Goal: Find specific fact: Find specific fact

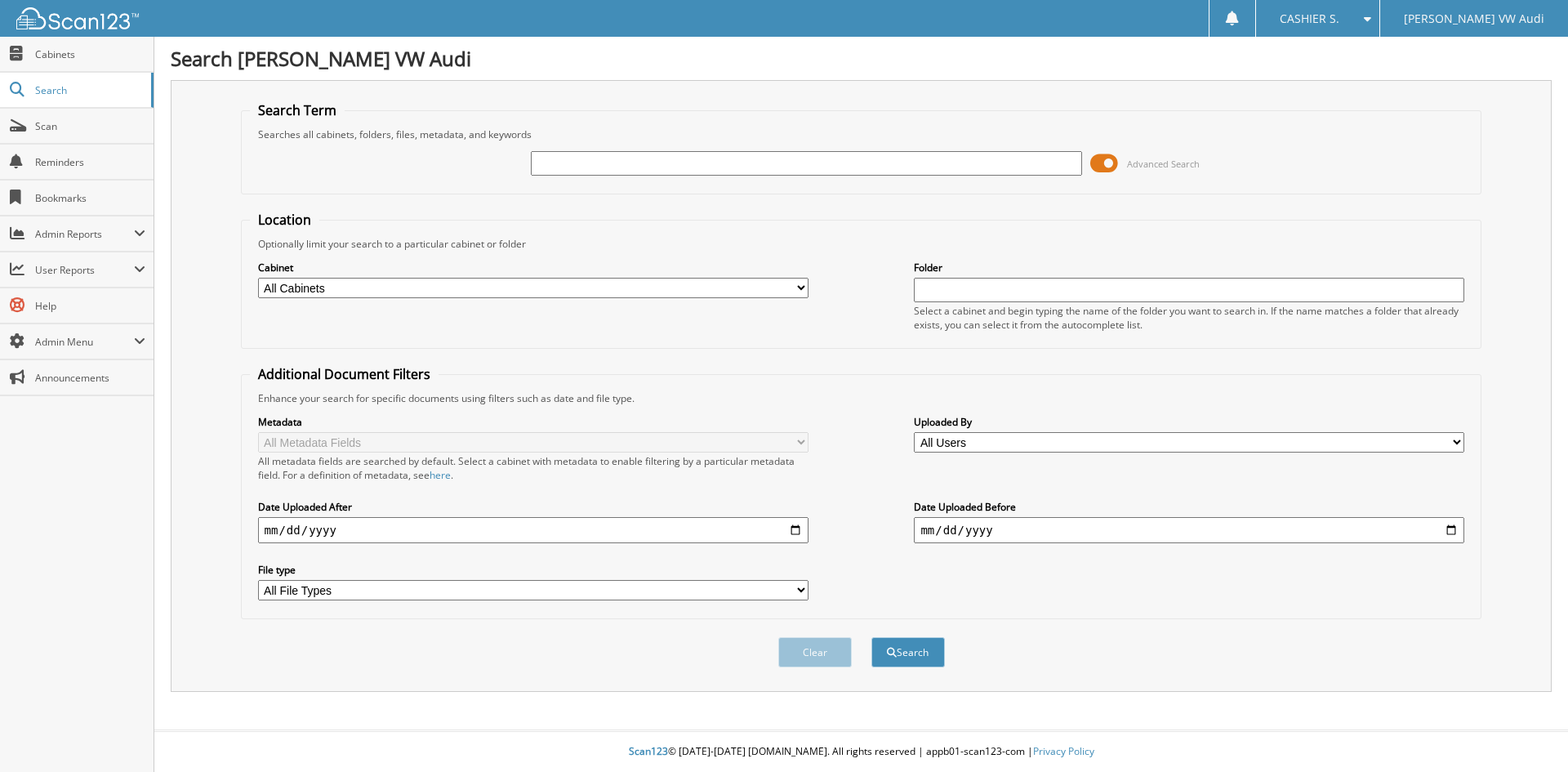
click at [1097, 164] on span at bounding box center [1105, 163] width 28 height 24
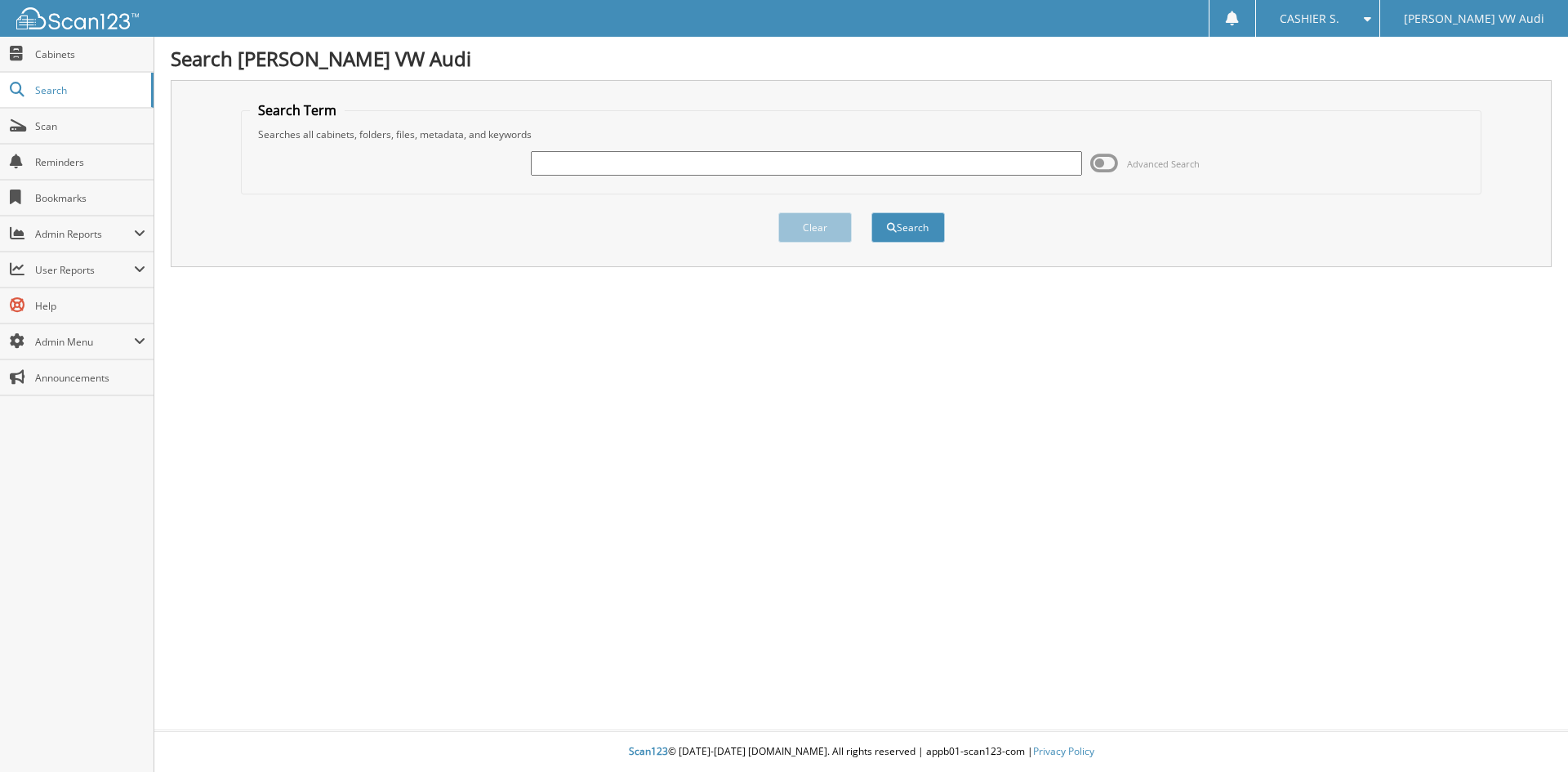
click at [604, 156] on input "text" at bounding box center [806, 163] width 550 height 24
type input "2310848"
click at [872, 212] on button "Search" at bounding box center [908, 227] width 74 height 30
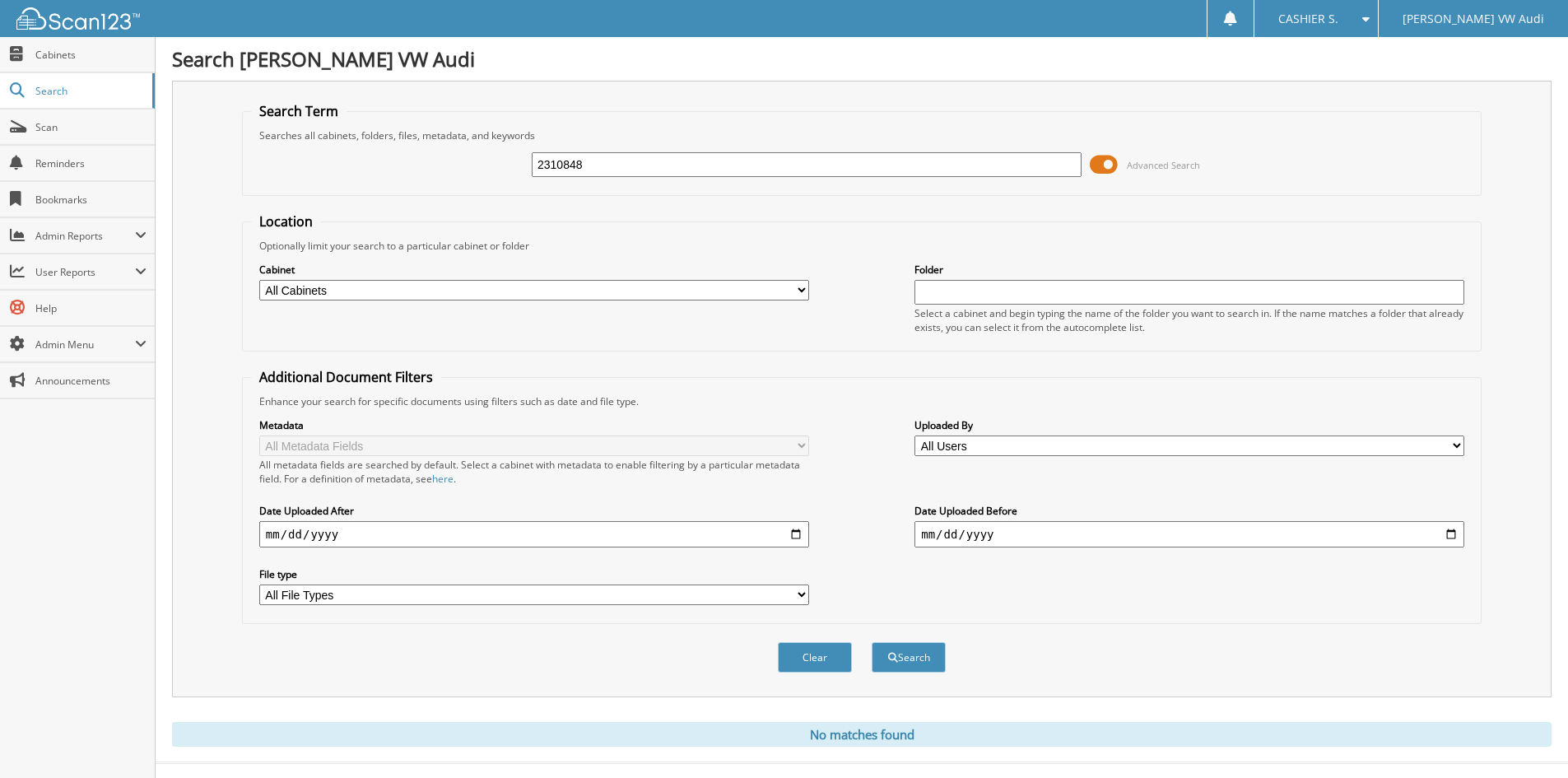
click at [1107, 159] on span at bounding box center [1104, 165] width 28 height 25
